Goal: Information Seeking & Learning: Learn about a topic

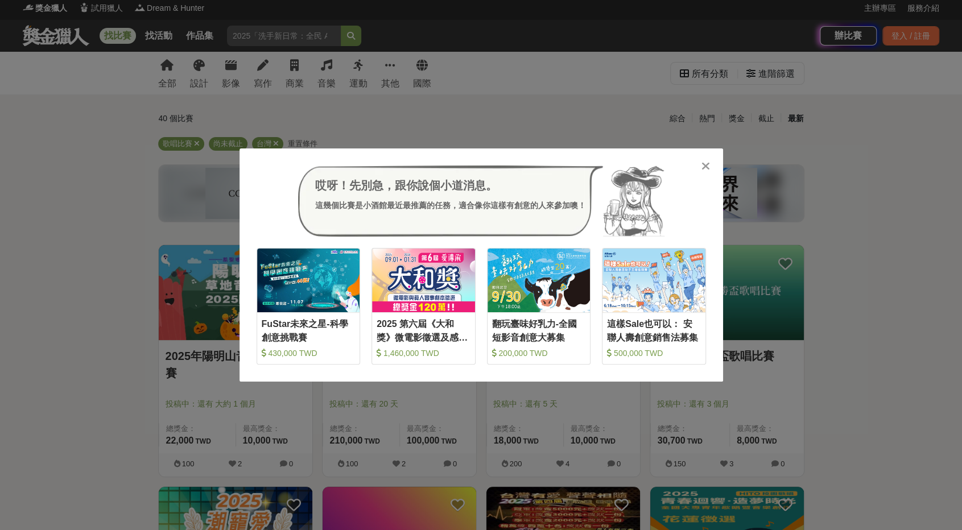
click at [704, 169] on icon at bounding box center [706, 165] width 9 height 11
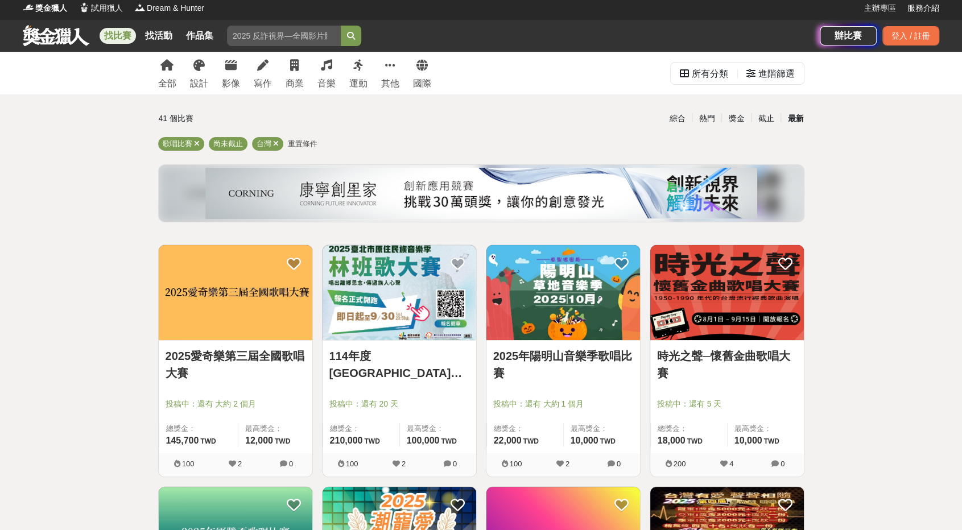
click at [273, 357] on link "2025愛奇樂第三屆全國歌唱大賽" at bounding box center [236, 365] width 140 height 34
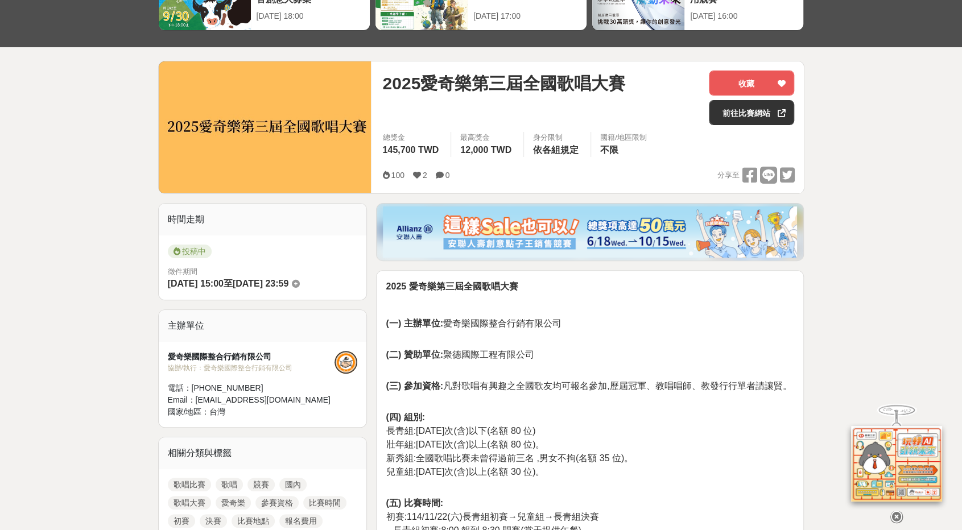
scroll to position [114, 0]
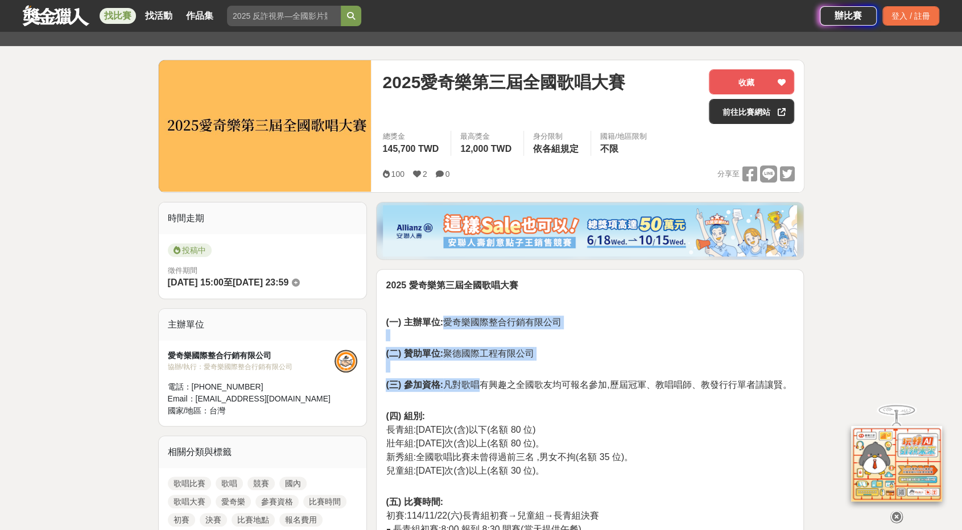
drag, startPoint x: 444, startPoint y: 322, endPoint x: 481, endPoint y: 374, distance: 64.4
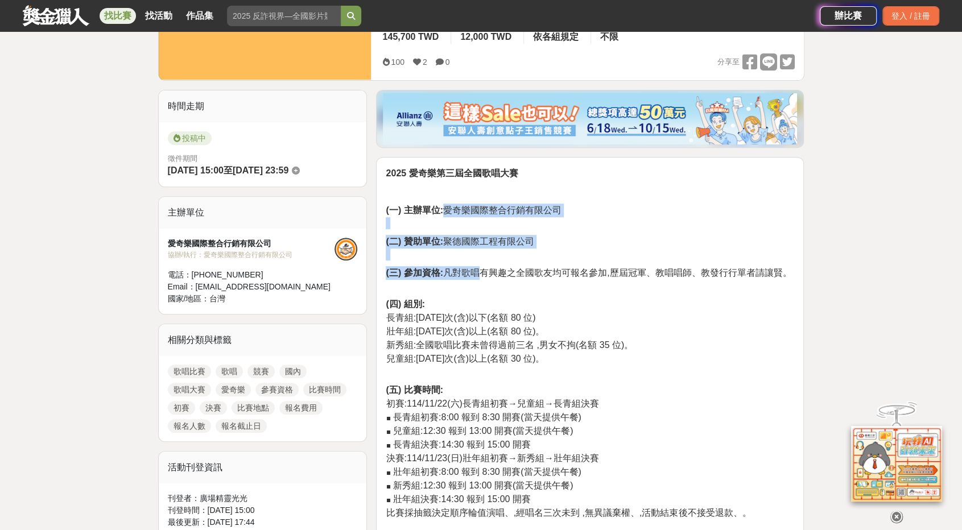
scroll to position [228, 0]
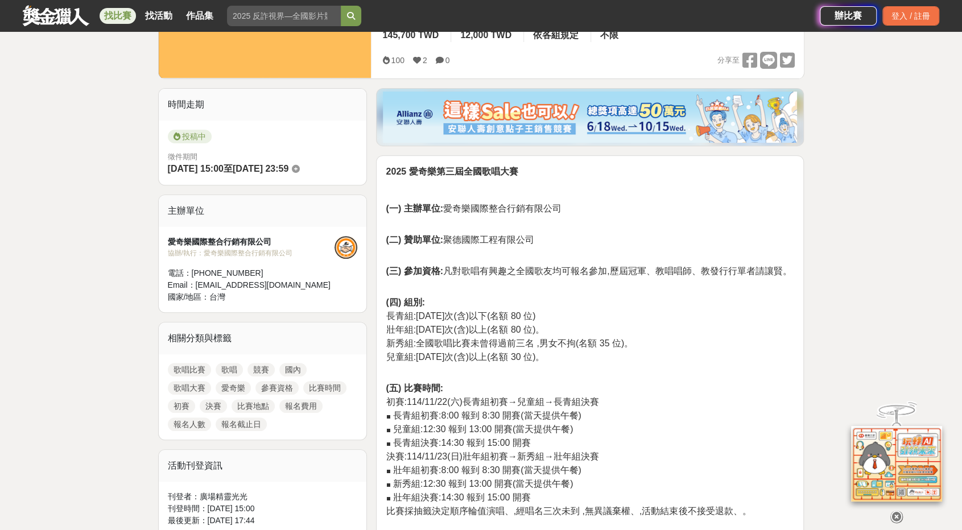
click at [531, 334] on span "壯年組:[DATE]次(含)以上(名額 80 位)。" at bounding box center [465, 330] width 159 height 10
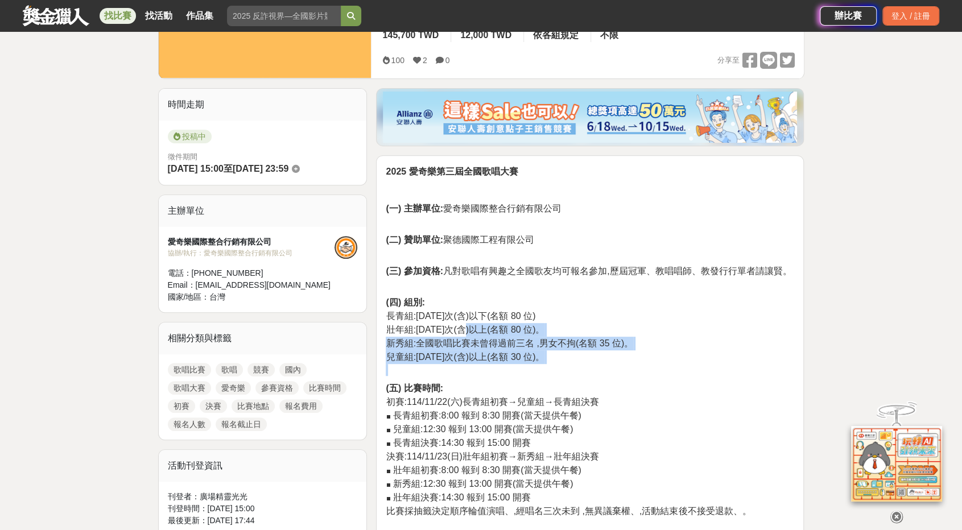
drag, startPoint x: 517, startPoint y: 366, endPoint x: 467, endPoint y: 332, distance: 61.1
click at [467, 332] on p "(四) 組別: 長青組:[DATE]次(含)以下(名額 80 位) 壯年組:[DATE]次(含)以上(名額 80 位)。 新秀組:全國歌唱比賽未曾得過前三名 …" at bounding box center [590, 336] width 409 height 80
click at [467, 332] on span "壯年組:[DATE]次(含)以上(名額 80 位)。" at bounding box center [465, 330] width 159 height 10
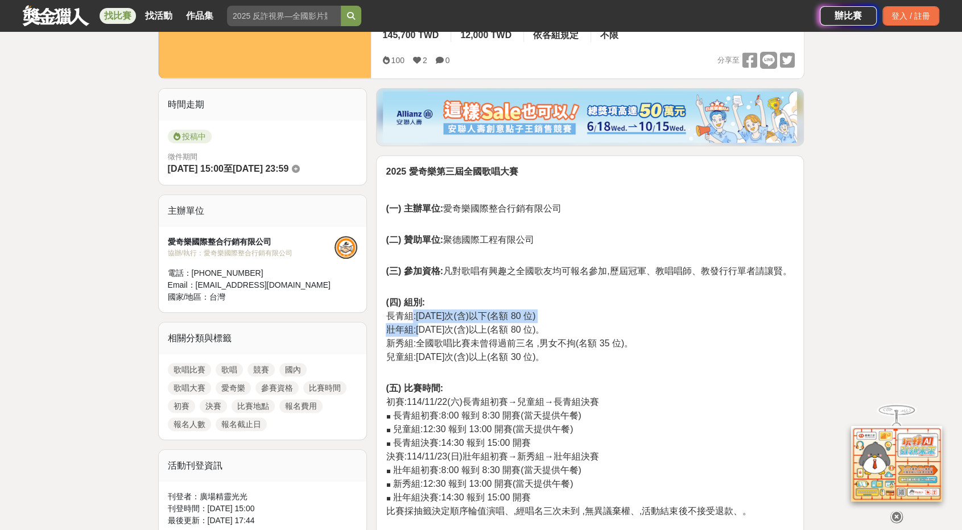
drag, startPoint x: 412, startPoint y: 320, endPoint x: 421, endPoint y: 332, distance: 15.0
click at [421, 332] on p "(四) 組別: 長青組:[DATE]次(含)以下(名額 80 位) 壯年組:[DATE]次(含)以上(名額 80 位)。 新秀組:全國歌唱比賽未曾得過前三名 …" at bounding box center [590, 336] width 409 height 80
click at [421, 332] on span "壯年組:[DATE]次(含)以上(名額 80 位)。" at bounding box center [465, 330] width 159 height 10
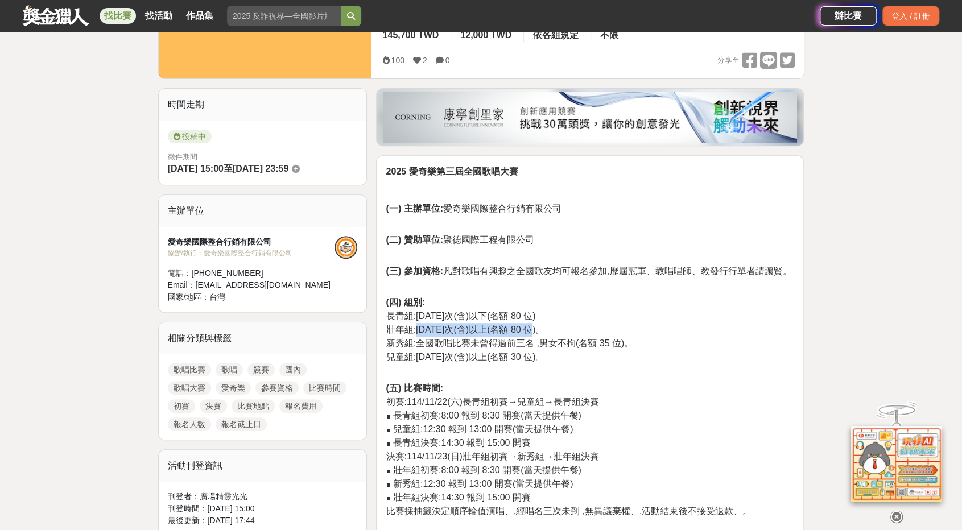
drag, startPoint x: 415, startPoint y: 330, endPoint x: 534, endPoint y: 326, distance: 118.4
click at [534, 326] on span "壯年組:[DATE]次(含)以上(名額 80 位)。" at bounding box center [465, 330] width 159 height 10
drag, startPoint x: 412, startPoint y: 319, endPoint x: 432, endPoint y: 322, distance: 20.1
click at [432, 322] on p "(四) 組別: 長青組:[DATE]次(含)以下(名額 80 位) 壯年組:[DATE]次(含)以上(名額 80 位)。 新秀組:全國歌唱比賽未曾得過前三名 …" at bounding box center [590, 336] width 409 height 80
click at [418, 332] on span "壯年組:[DATE]次(含)以上(名額 80 位)。" at bounding box center [465, 330] width 159 height 10
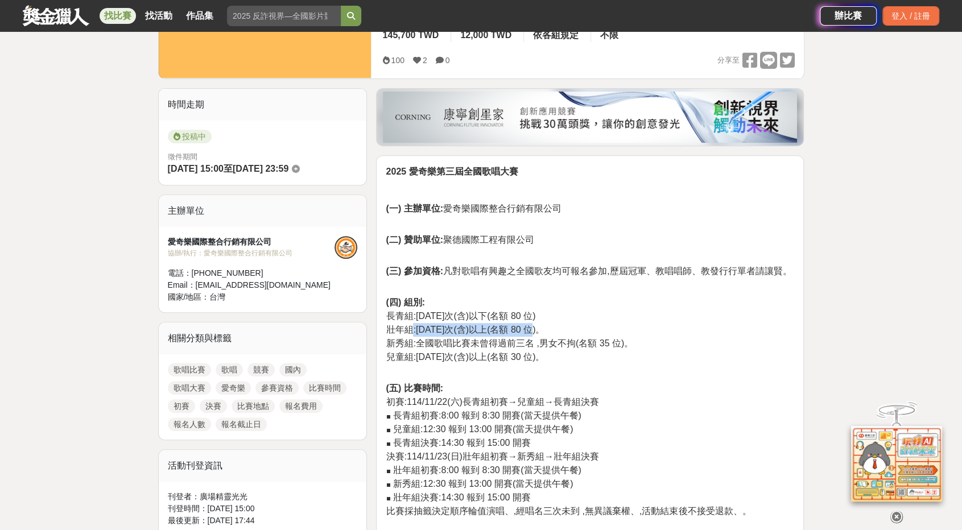
drag, startPoint x: 414, startPoint y: 332, endPoint x: 534, endPoint y: 327, distance: 120.7
click at [534, 327] on span "壯年組:[DATE]次(含)以上(名額 80 位)。" at bounding box center [465, 330] width 159 height 10
drag, startPoint x: 422, startPoint y: 345, endPoint x: 618, endPoint y: 347, distance: 196.3
click at [618, 347] on span "新秀組:全國歌唱比賽未曾得過前三名 ,男女不拘(名額 35 位)。" at bounding box center [510, 344] width 248 height 10
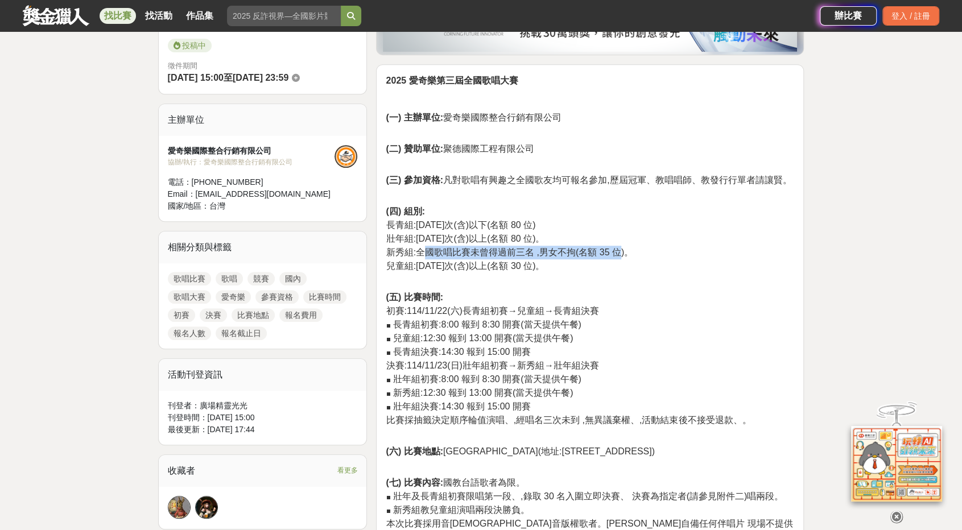
scroll to position [341, 0]
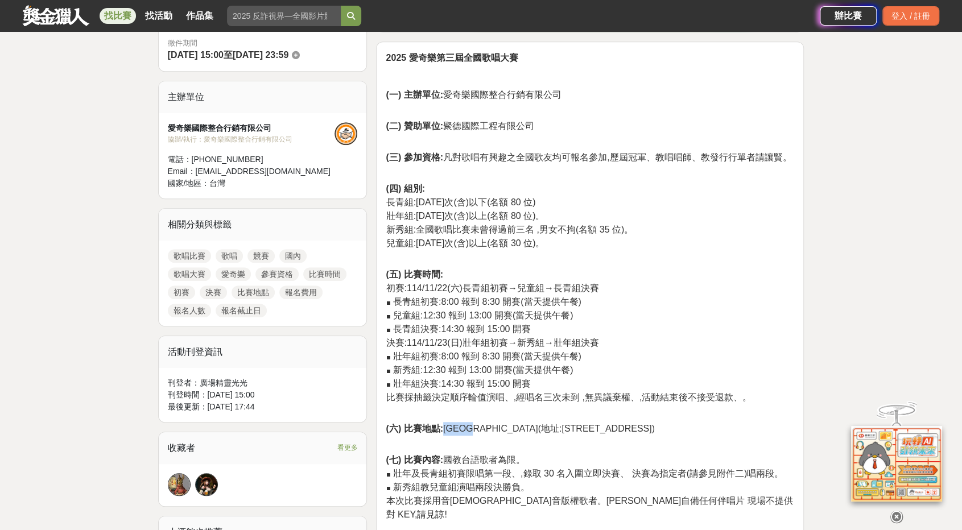
drag, startPoint x: 447, startPoint y: 427, endPoint x: 488, endPoint y: 428, distance: 41.0
click at [488, 428] on span "(六) 比賽地點: [GEOGRAPHIC_DATA](地址:[STREET_ADDRESS])" at bounding box center [520, 429] width 269 height 10
copy span "西台[GEOGRAPHIC_DATA]"
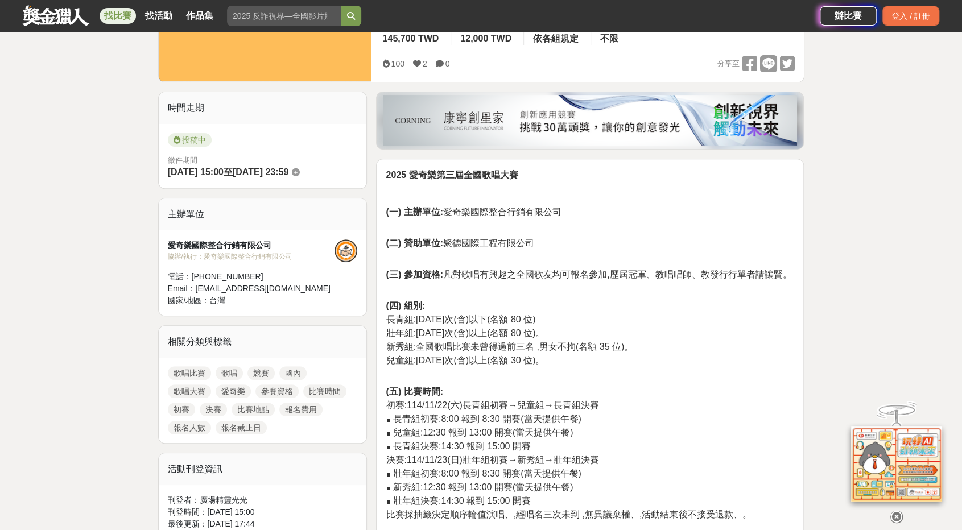
scroll to position [171, 0]
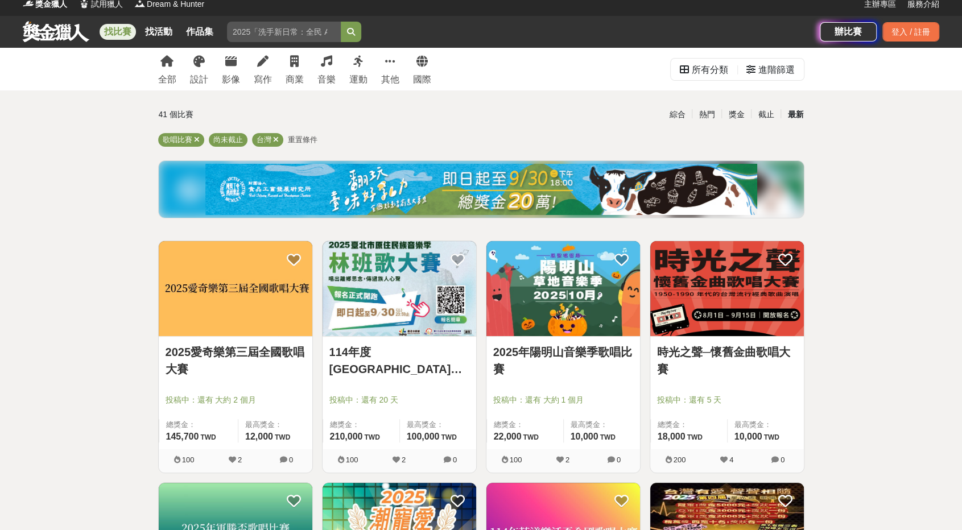
scroll to position [4, 0]
